Goal: Find specific page/section: Find specific page/section

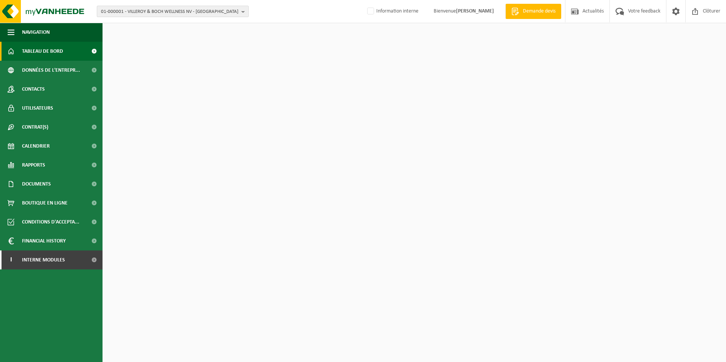
click at [183, 14] on span "01-000001 - VILLEROY & BOCH WELLNESS NV - [GEOGRAPHIC_DATA]" at bounding box center [170, 11] width 138 height 11
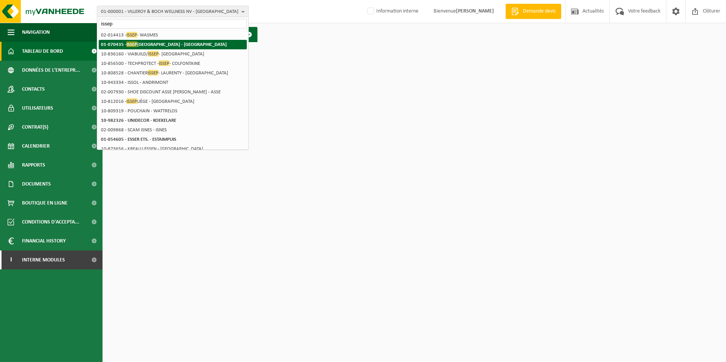
type input "issep"
click at [181, 48] on li "01-070435 - ISSEP LIÈGE - LIÈGE" at bounding box center [173, 44] width 148 height 9
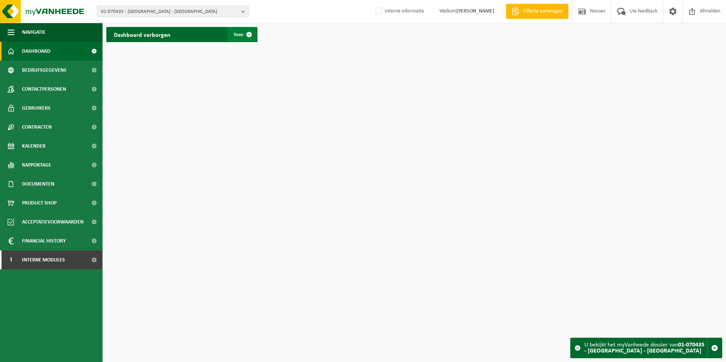
click at [233, 40] on link "Toon" at bounding box center [242, 34] width 29 height 15
